Goal: Task Accomplishment & Management: Use online tool/utility

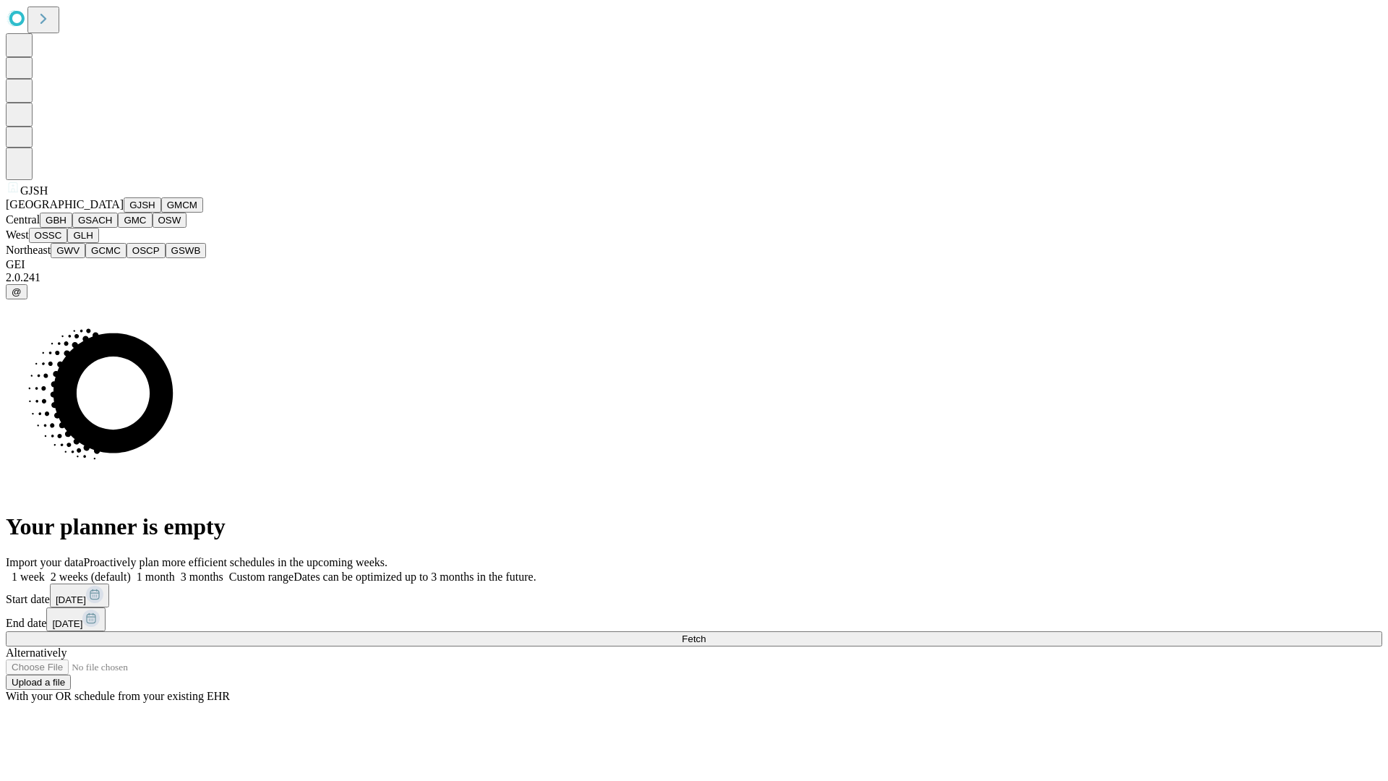
click at [124, 213] on button "GJSH" at bounding box center [143, 204] width 38 height 15
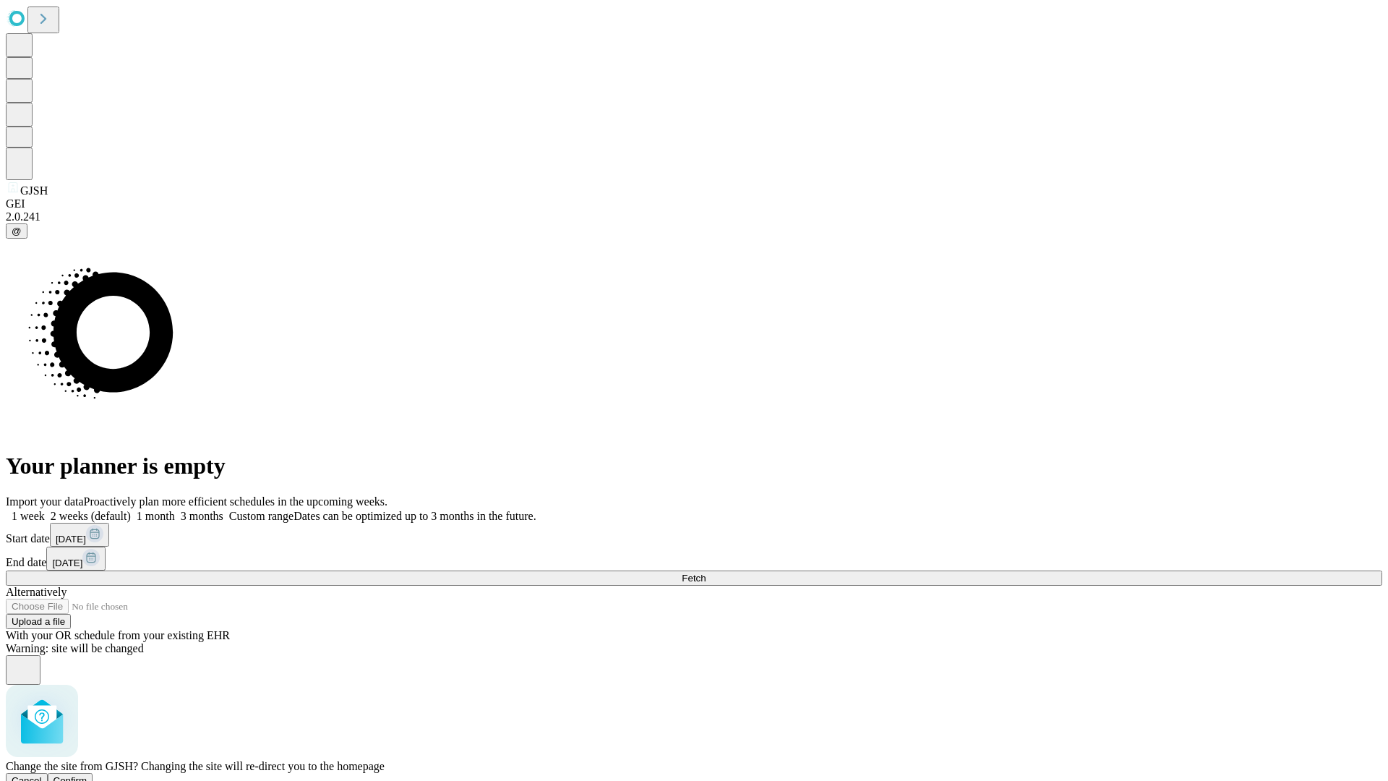
click at [87, 775] on span "Confirm" at bounding box center [71, 780] width 34 height 11
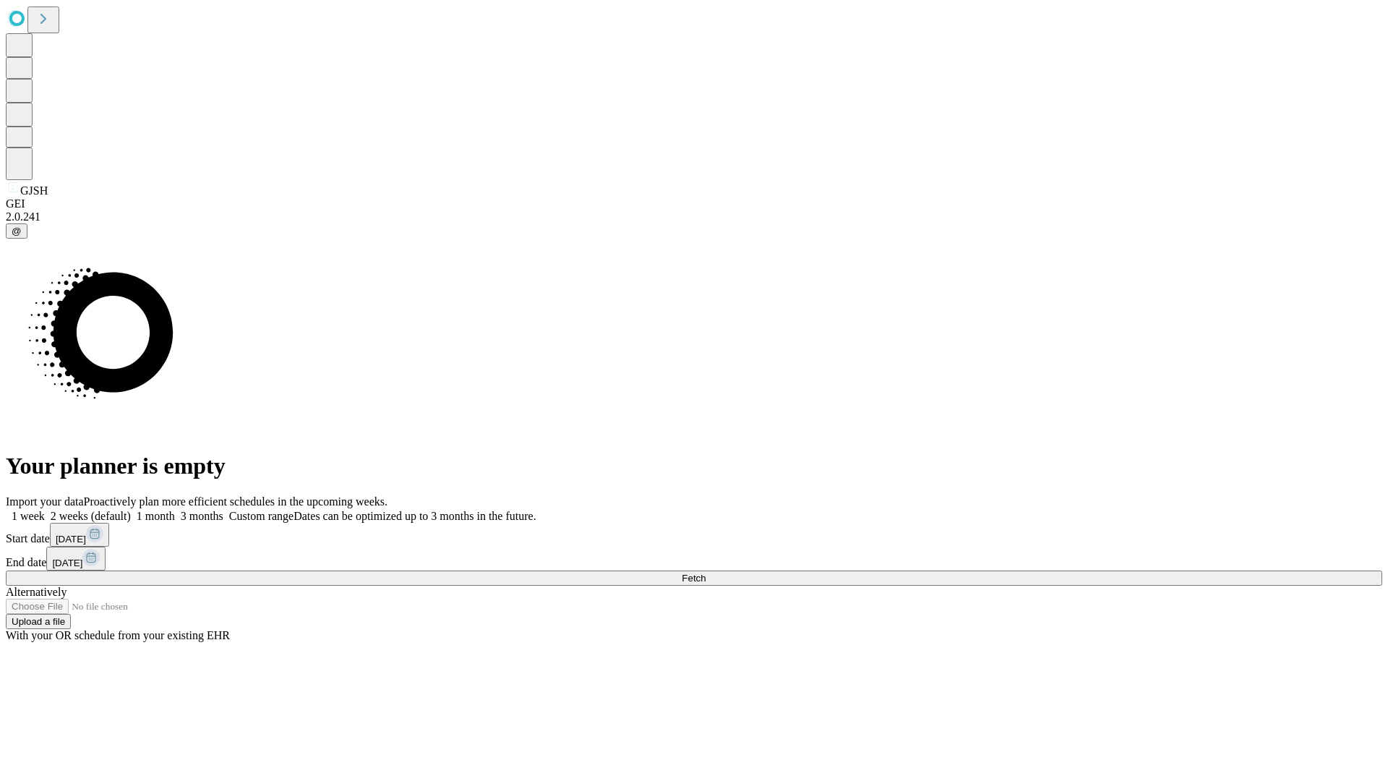
click at [131, 510] on label "2 weeks (default)" at bounding box center [88, 516] width 86 height 12
click at [706, 573] on span "Fetch" at bounding box center [694, 578] width 24 height 11
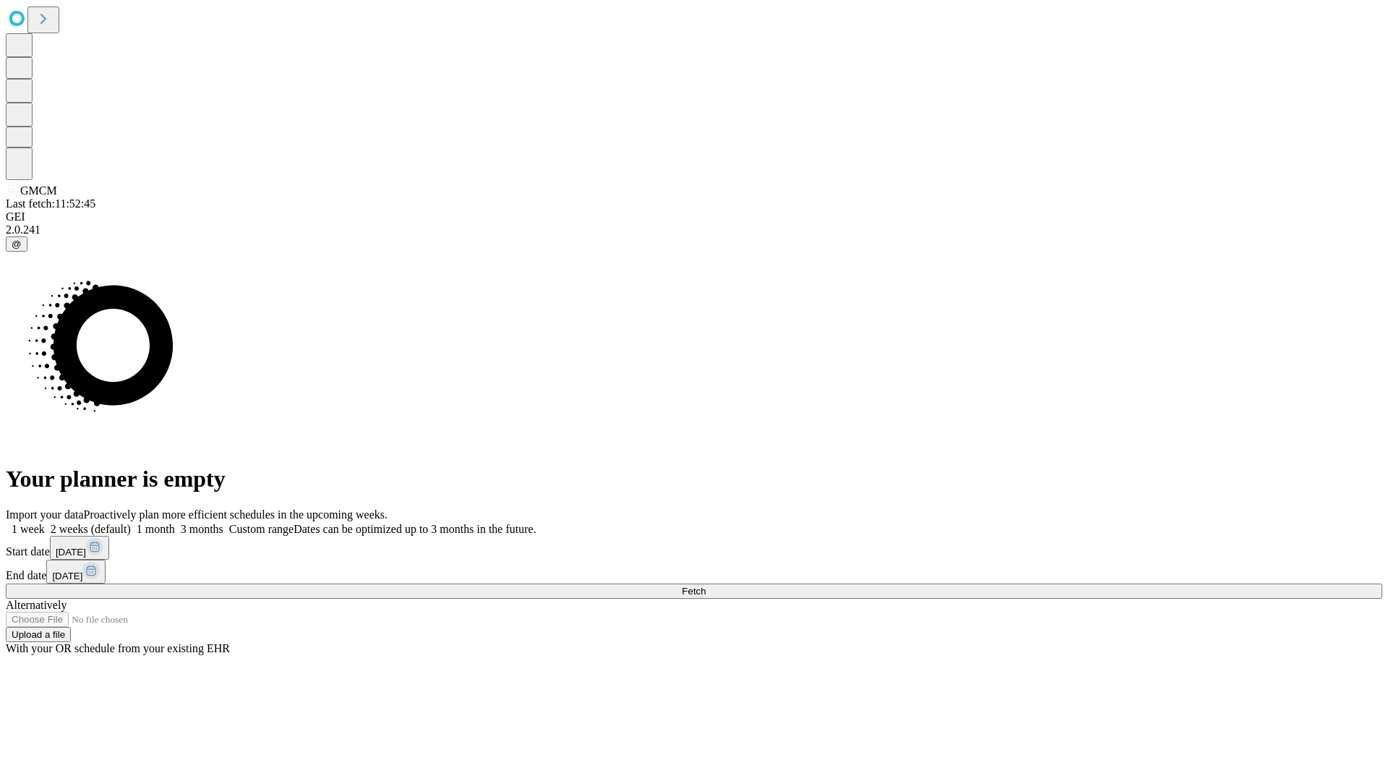
click at [131, 523] on label "2 weeks (default)" at bounding box center [88, 529] width 86 height 12
click at [706, 586] on span "Fetch" at bounding box center [694, 591] width 24 height 11
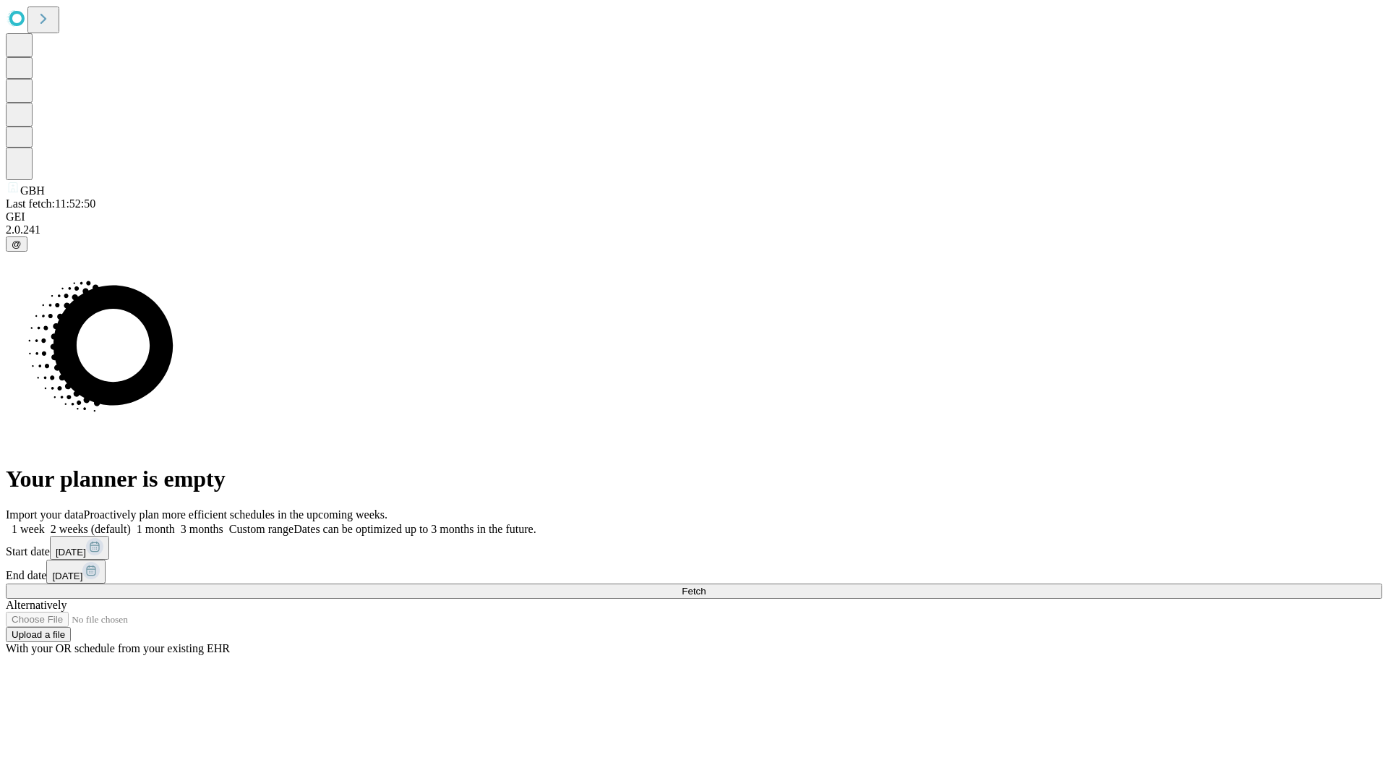
click at [131, 523] on label "2 weeks (default)" at bounding box center [88, 529] width 86 height 12
click at [706, 586] on span "Fetch" at bounding box center [694, 591] width 24 height 11
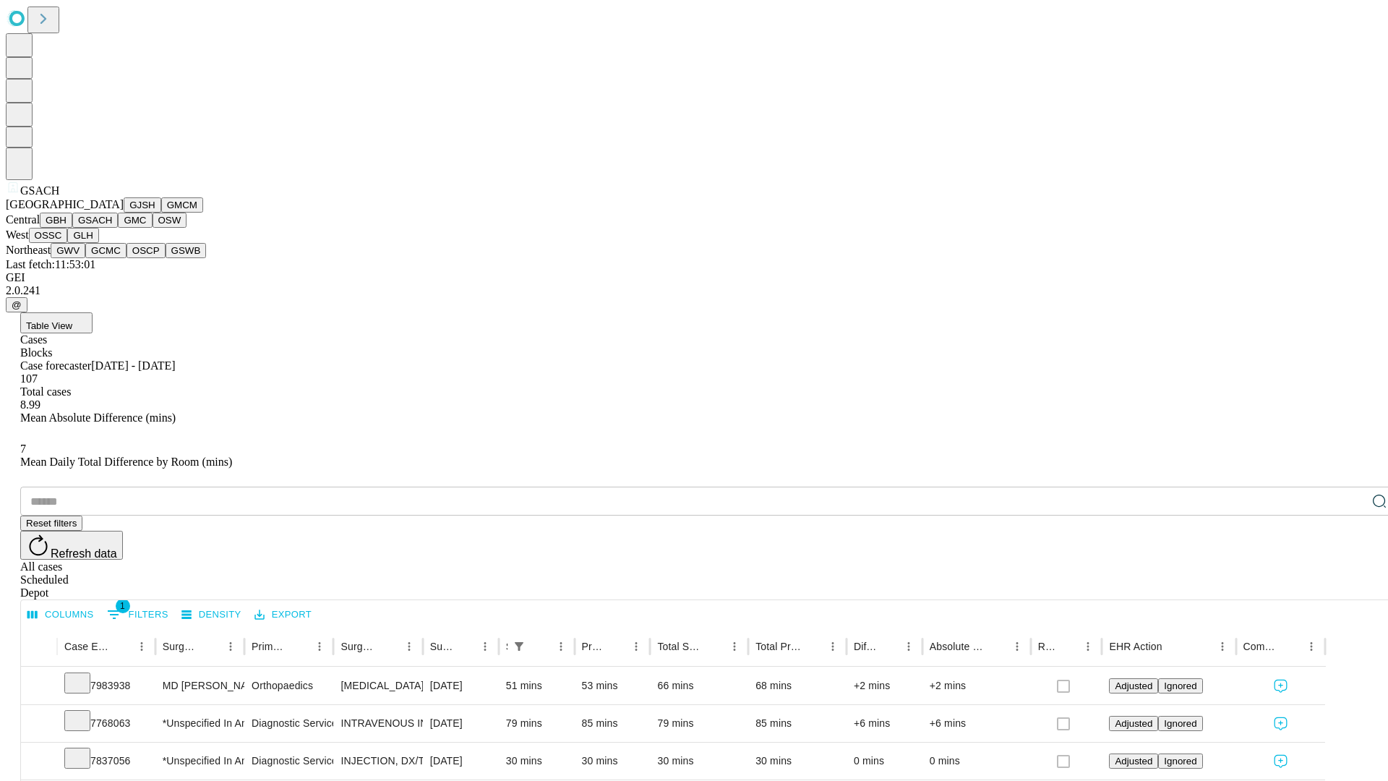
click at [118, 228] on button "GMC" at bounding box center [135, 220] width 34 height 15
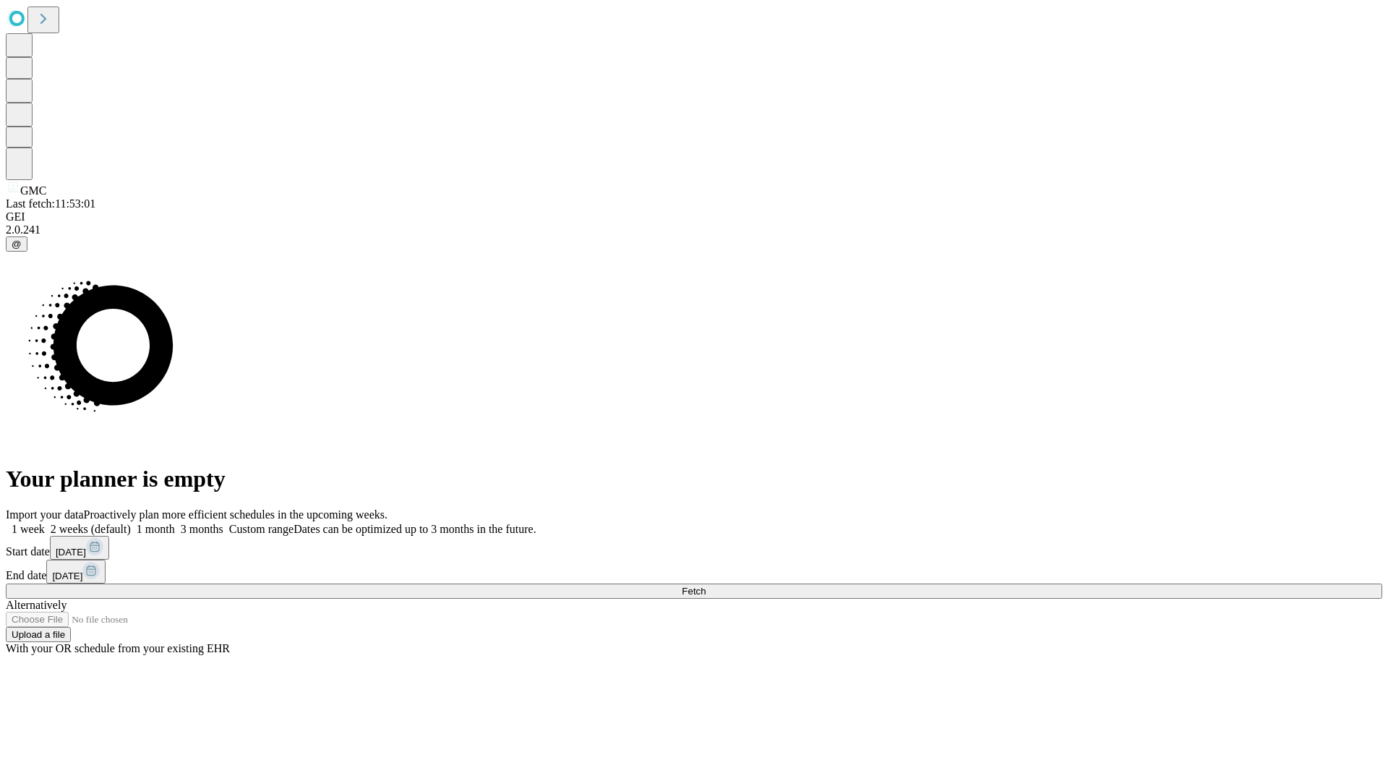
click at [131, 523] on label "2 weeks (default)" at bounding box center [88, 529] width 86 height 12
click at [706, 586] on span "Fetch" at bounding box center [694, 591] width 24 height 11
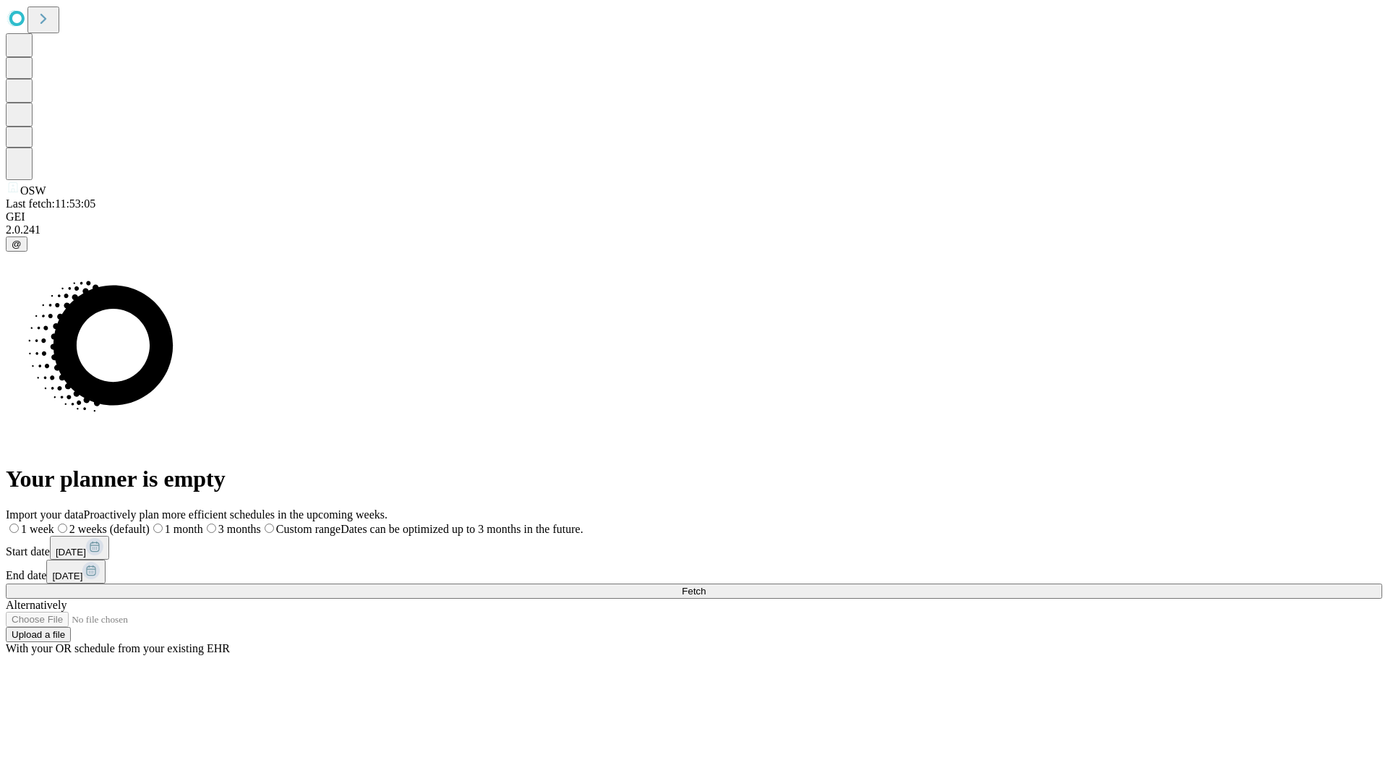
click at [706, 586] on span "Fetch" at bounding box center [694, 591] width 24 height 11
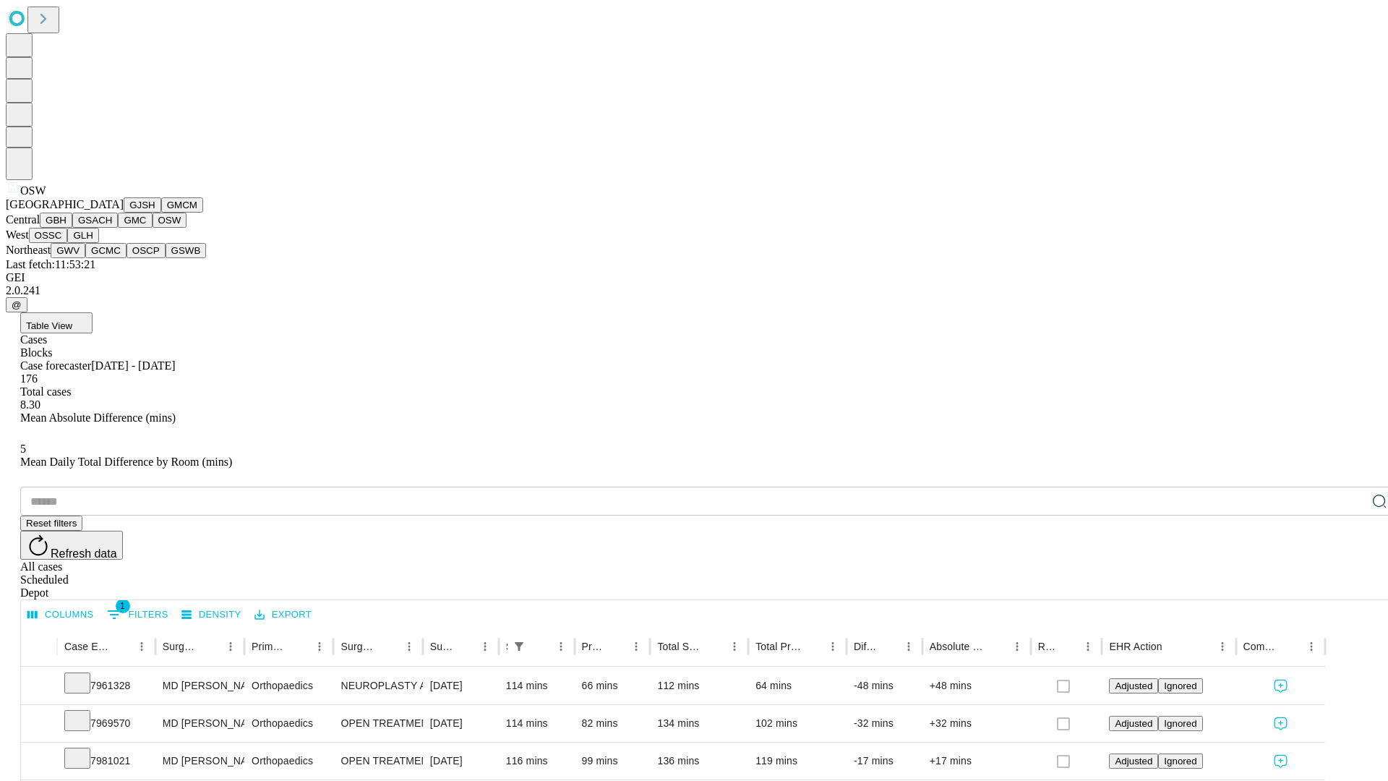
click at [68, 243] on button "OSSC" at bounding box center [48, 235] width 39 height 15
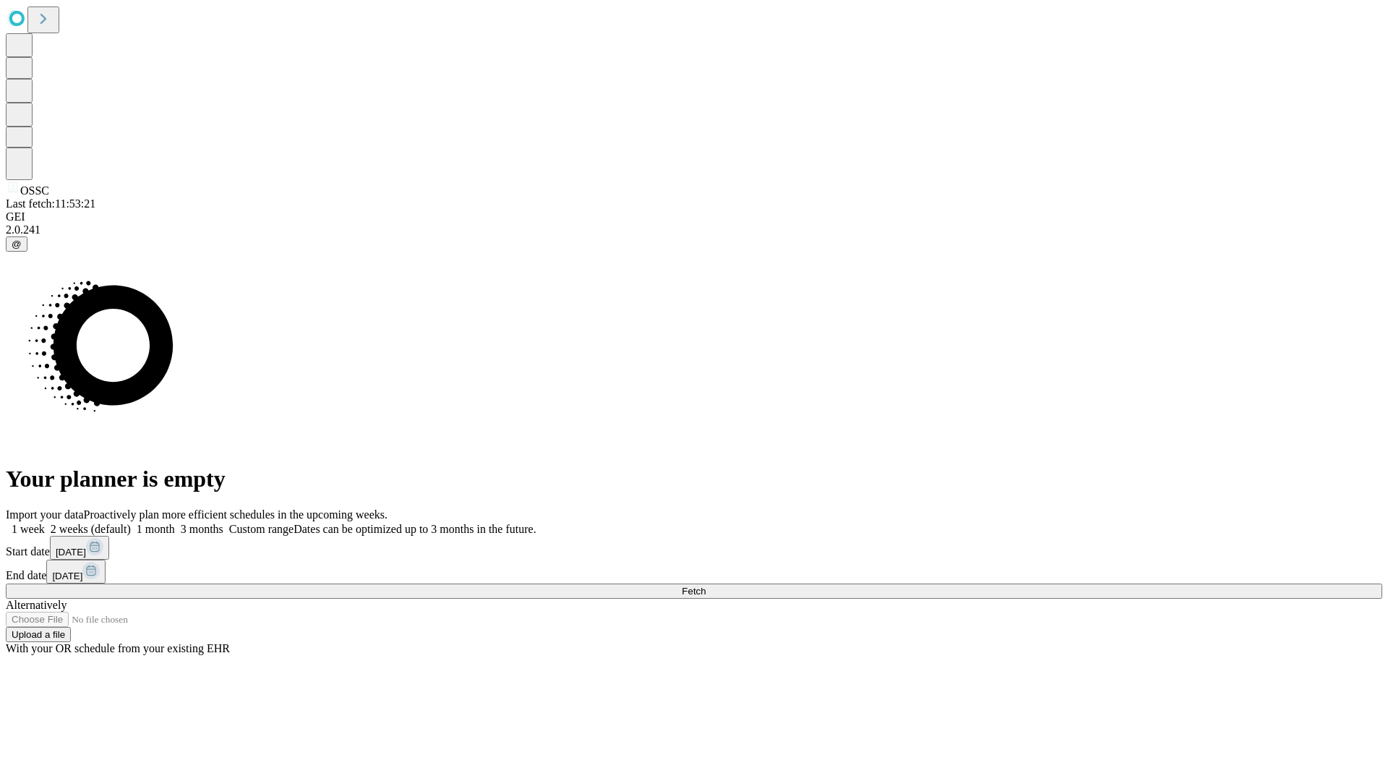
click at [706, 586] on span "Fetch" at bounding box center [694, 591] width 24 height 11
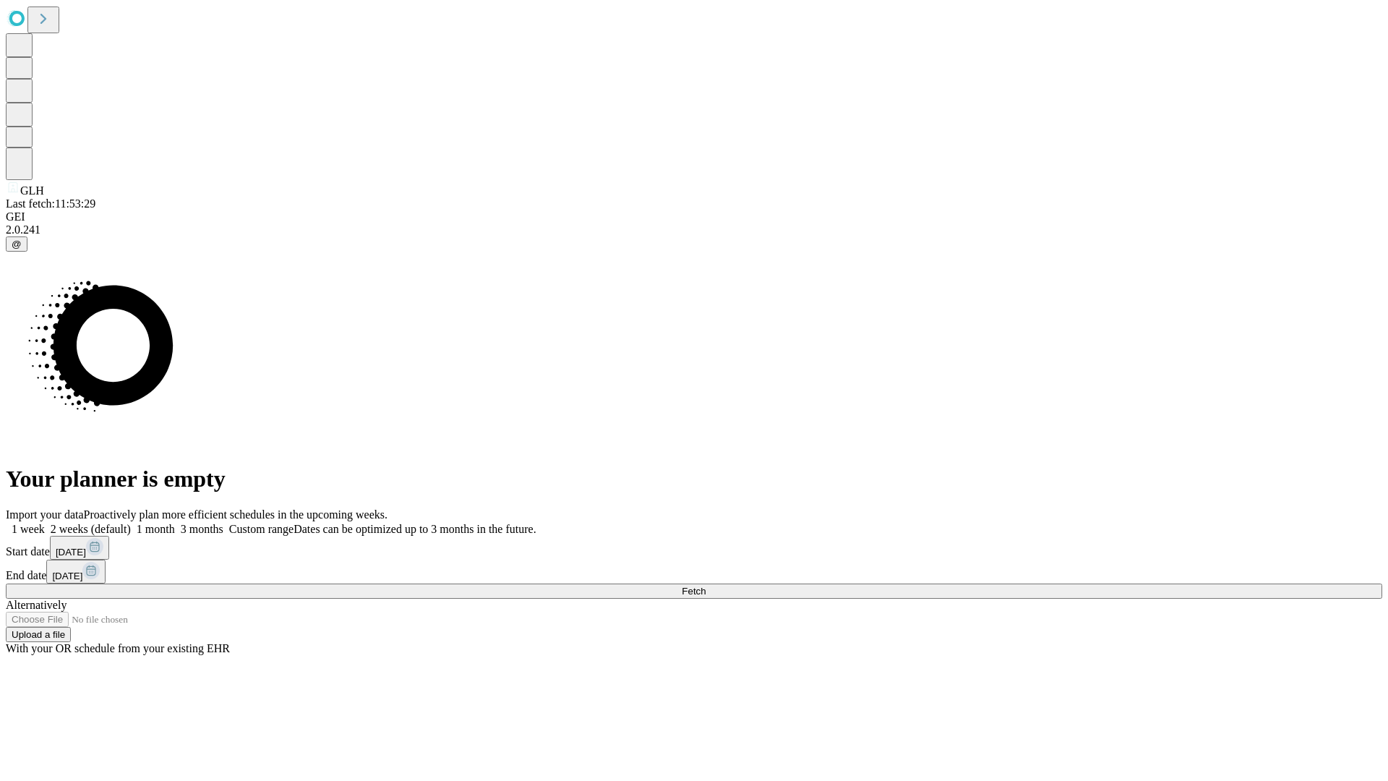
click at [131, 523] on label "2 weeks (default)" at bounding box center [88, 529] width 86 height 12
click at [706, 586] on span "Fetch" at bounding box center [694, 591] width 24 height 11
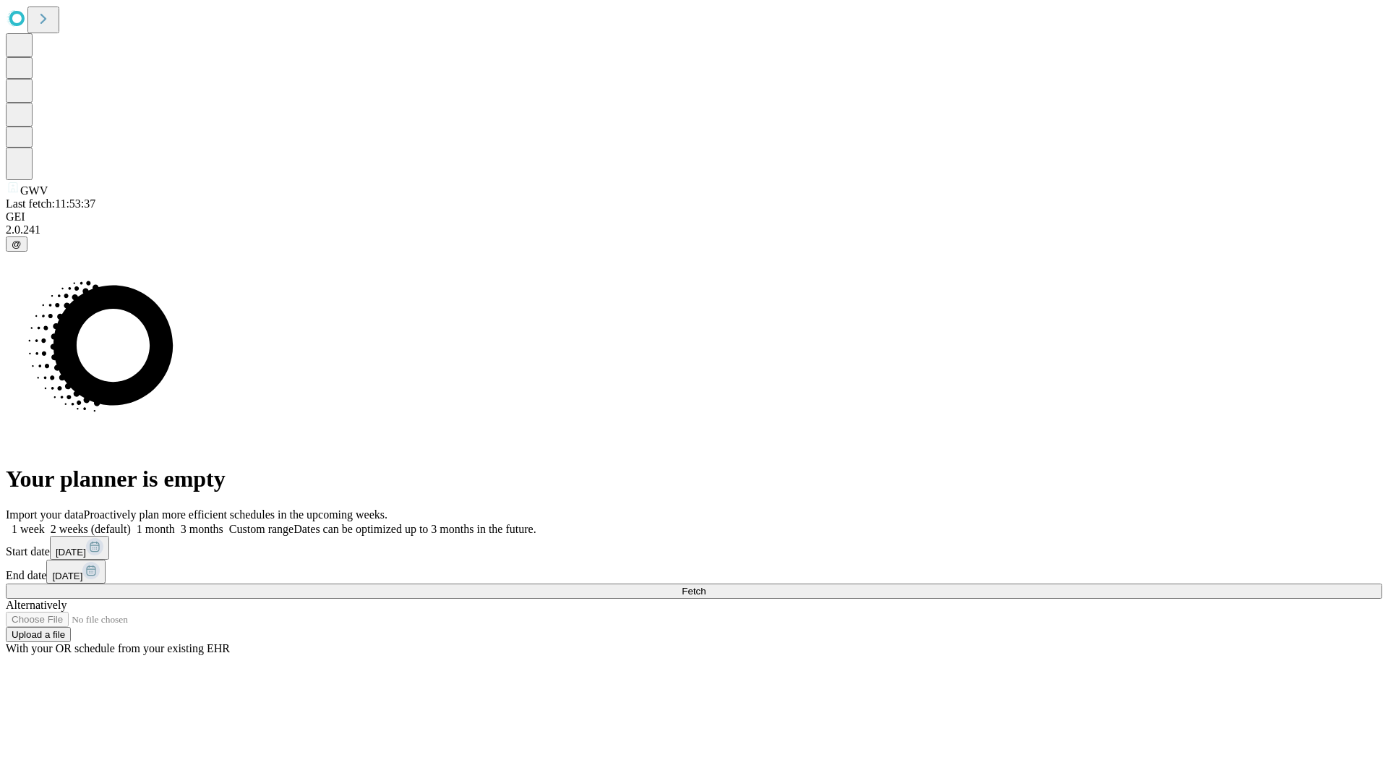
click at [131, 523] on label "2 weeks (default)" at bounding box center [88, 529] width 86 height 12
click at [706, 586] on span "Fetch" at bounding box center [694, 591] width 24 height 11
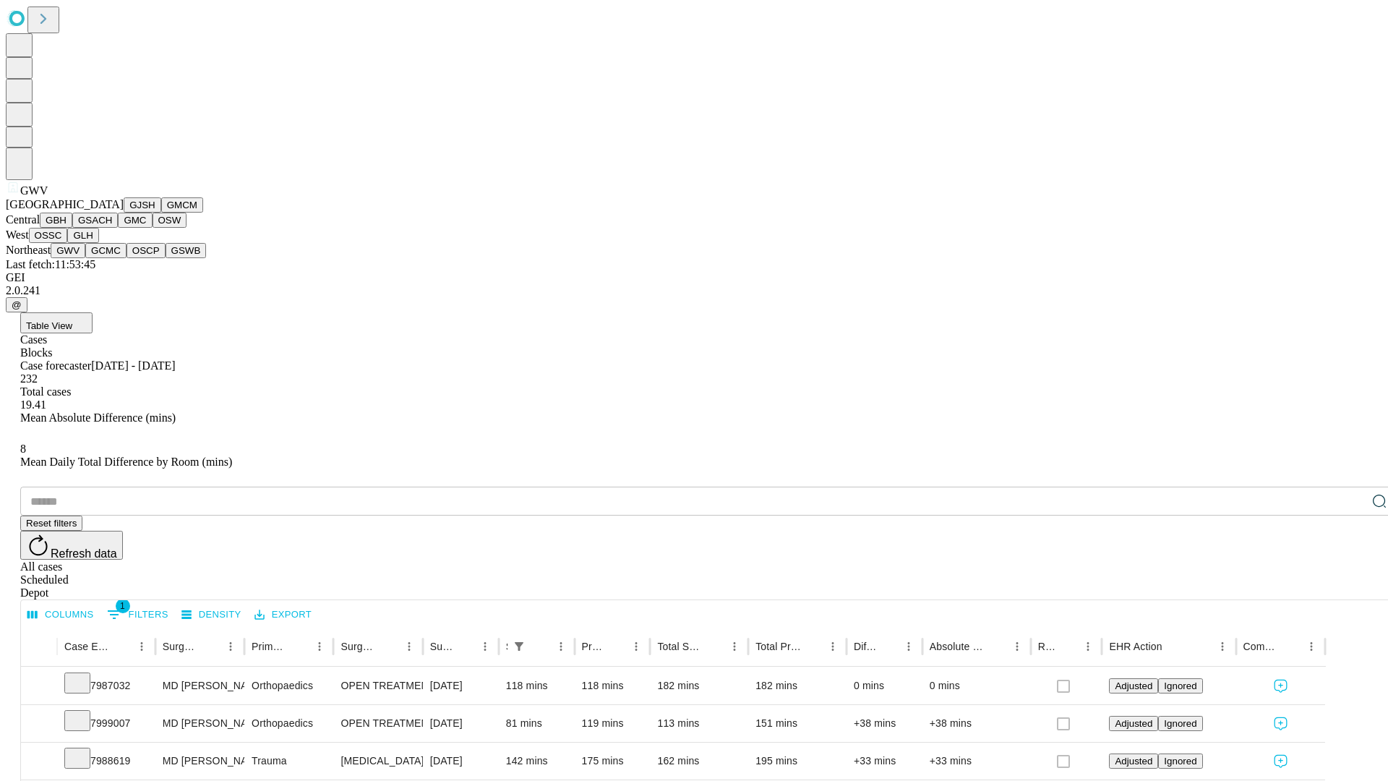
click at [112, 258] on button "GCMC" at bounding box center [105, 250] width 41 height 15
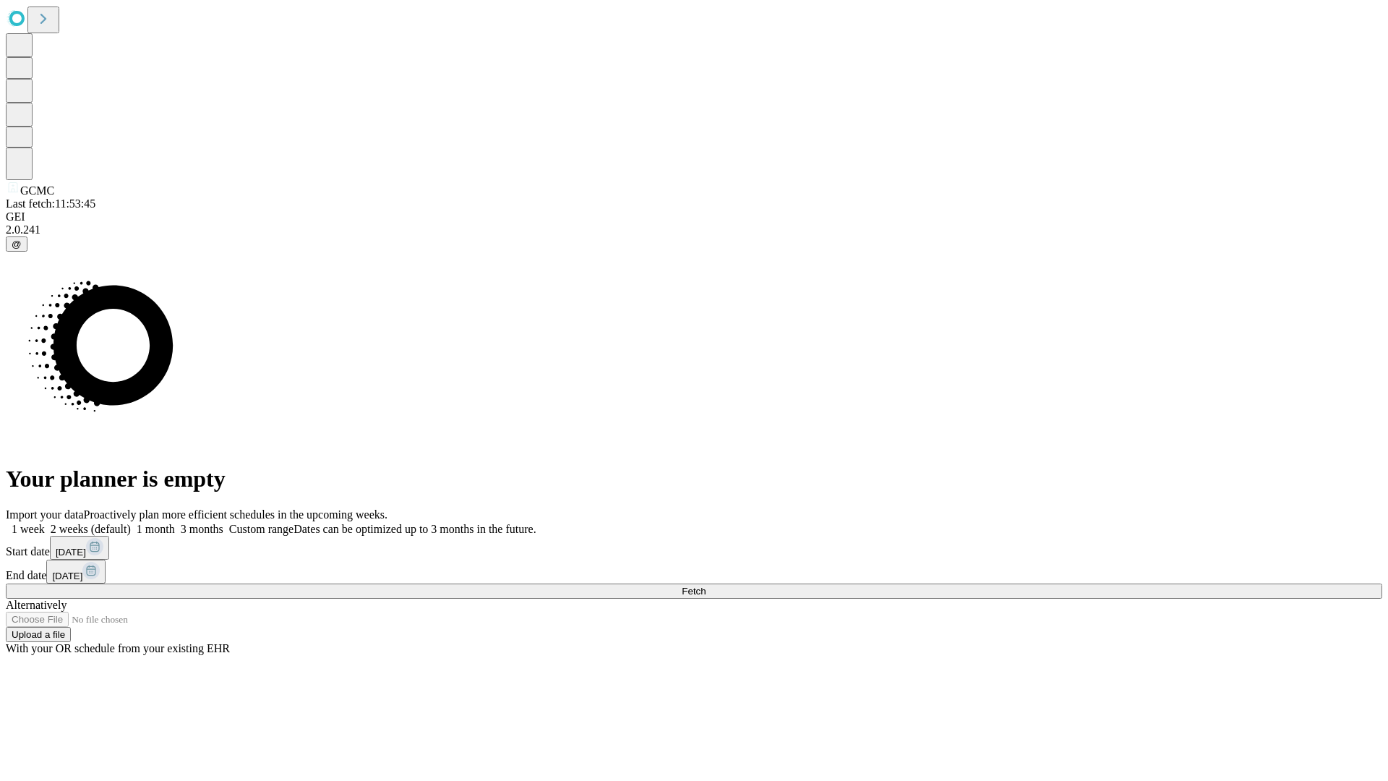
click at [131, 523] on label "2 weeks (default)" at bounding box center [88, 529] width 86 height 12
click at [706, 586] on span "Fetch" at bounding box center [694, 591] width 24 height 11
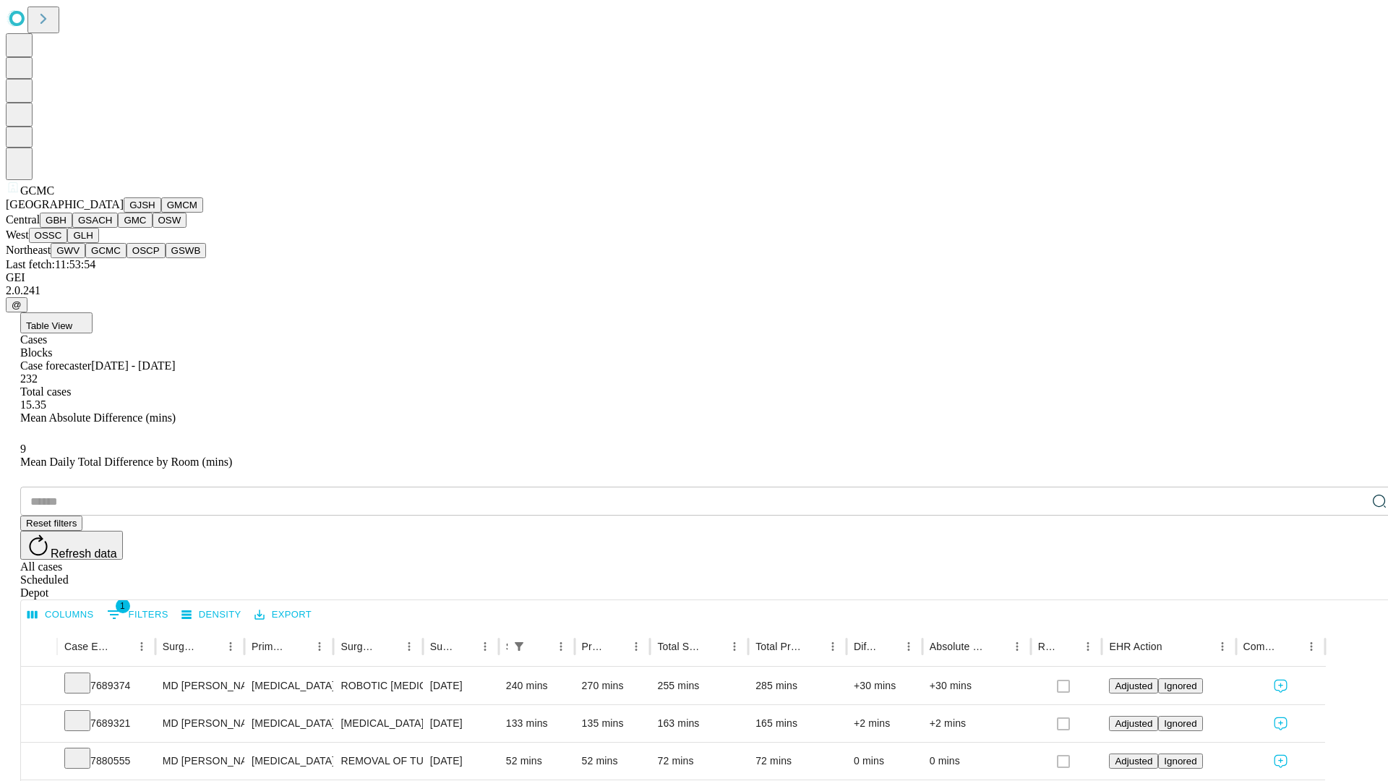
click at [127, 258] on button "OSCP" at bounding box center [146, 250] width 39 height 15
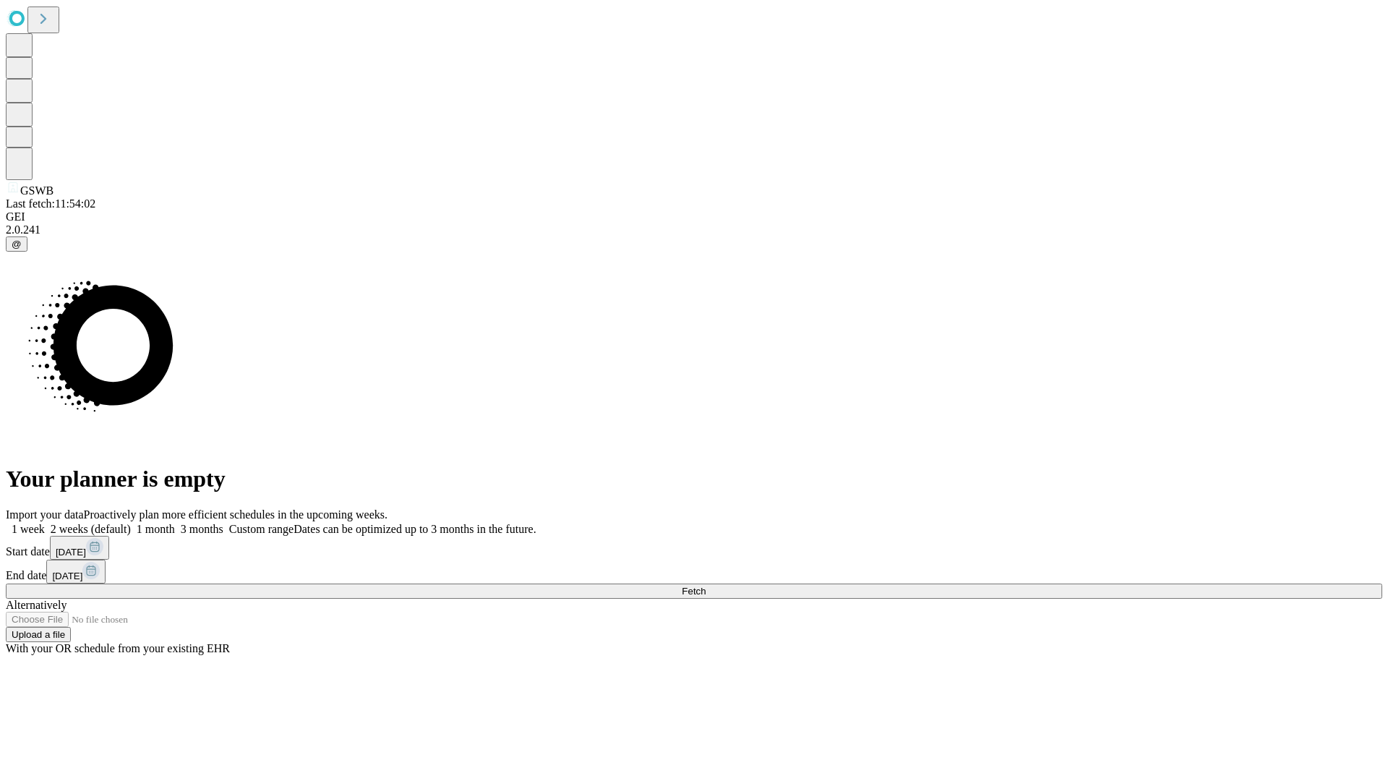
click at [131, 523] on label "2 weeks (default)" at bounding box center [88, 529] width 86 height 12
click at [706, 586] on span "Fetch" at bounding box center [694, 591] width 24 height 11
